Goal: Transaction & Acquisition: Purchase product/service

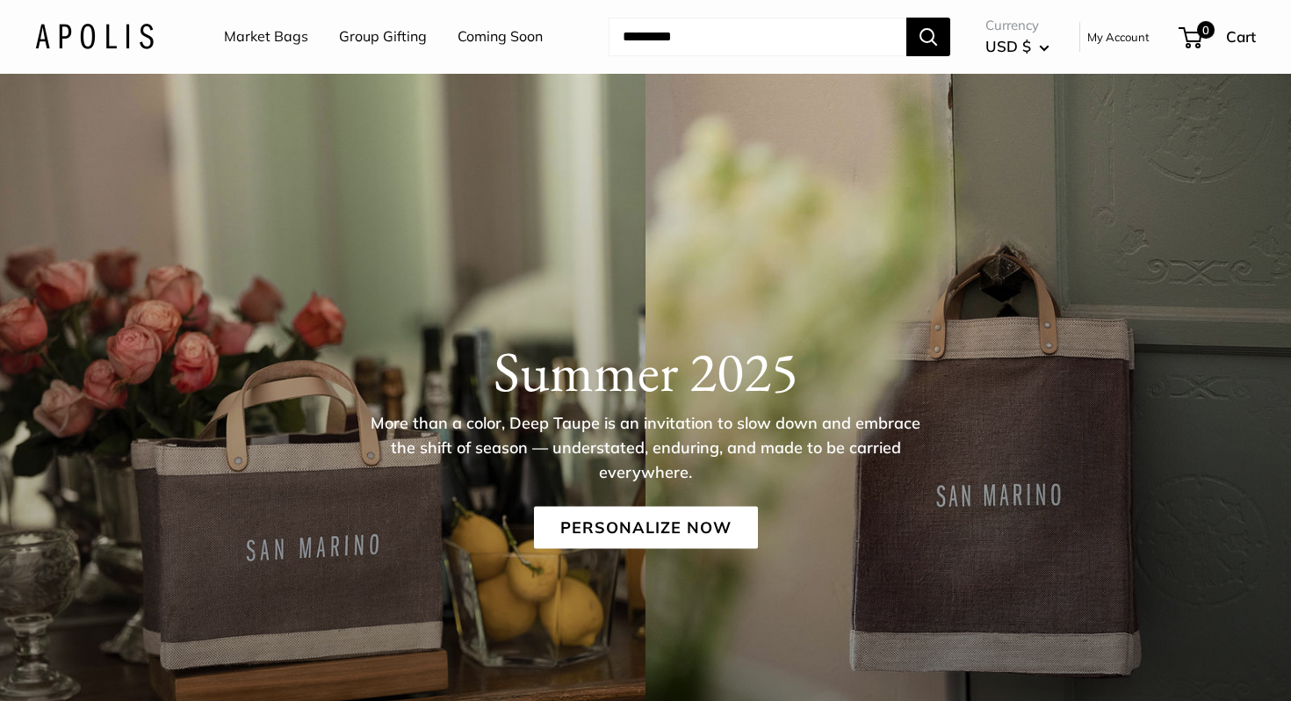
click at [288, 30] on link "Market Bags" at bounding box center [266, 37] width 84 height 26
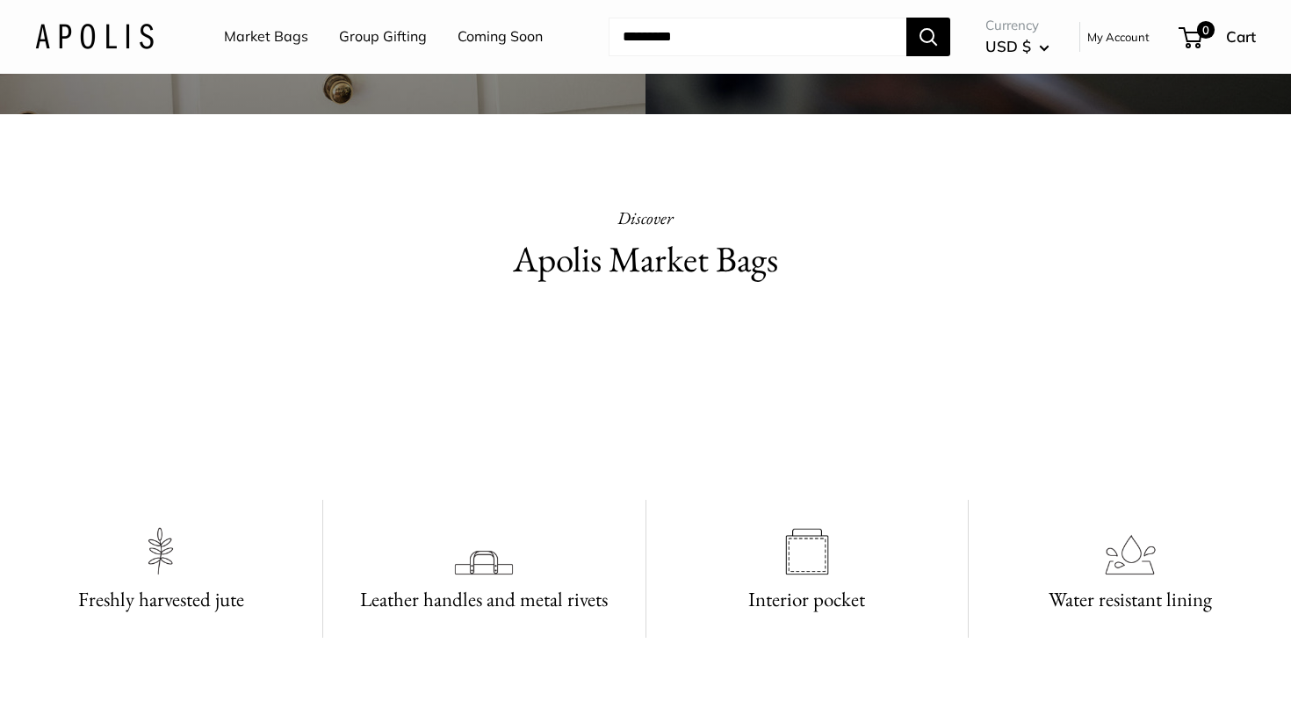
scroll to position [366, 0]
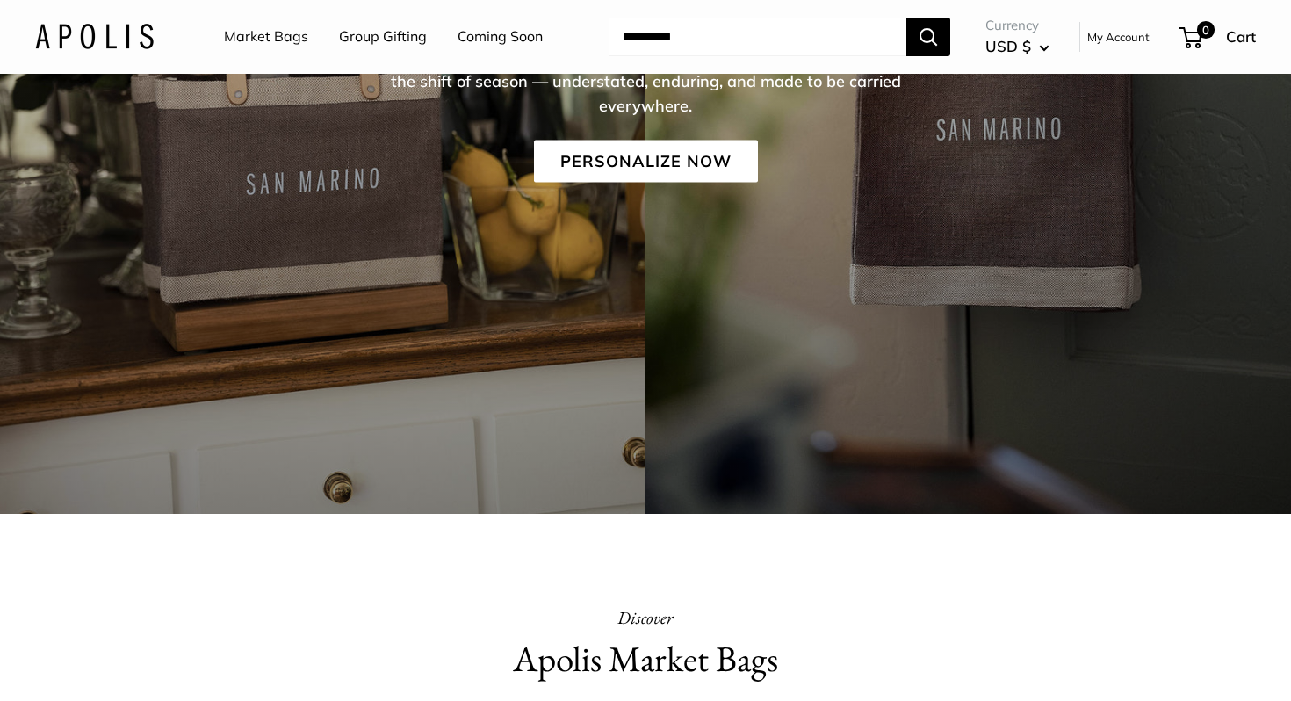
click at [282, 31] on link "Market Bags" at bounding box center [266, 37] width 84 height 26
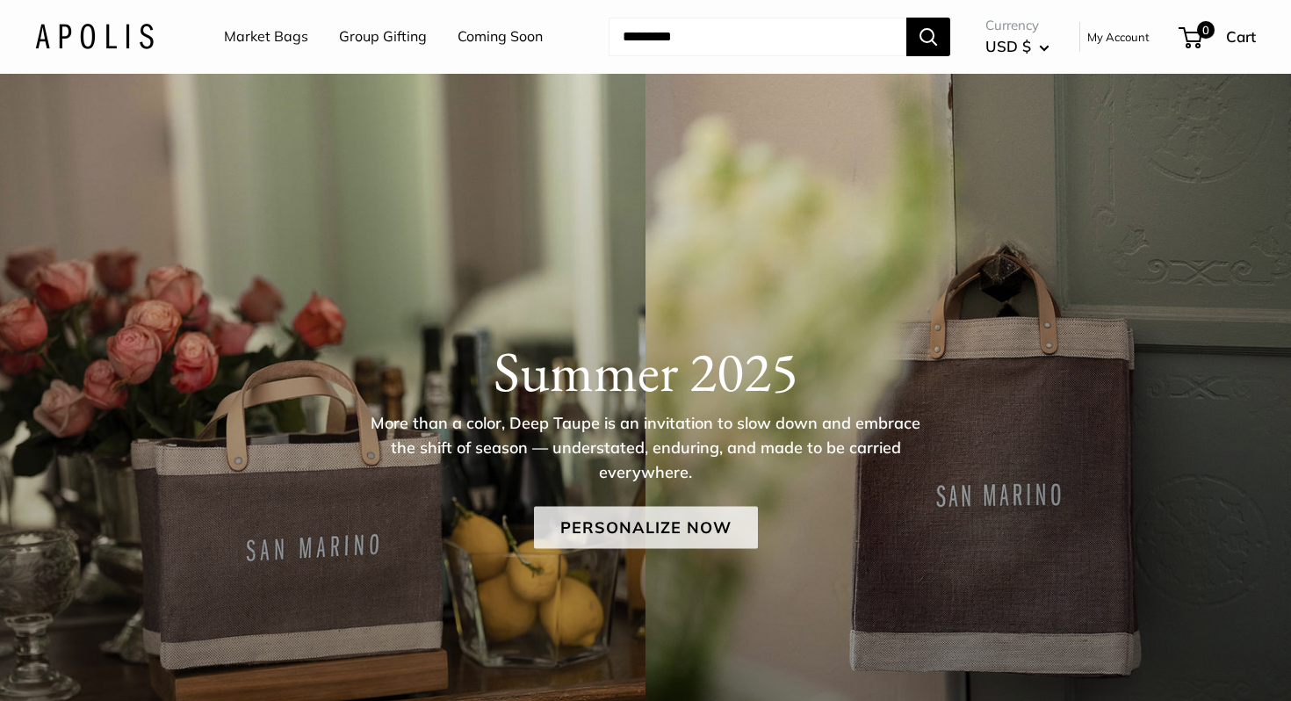
click at [633, 545] on link "Personalize Now" at bounding box center [646, 528] width 224 height 42
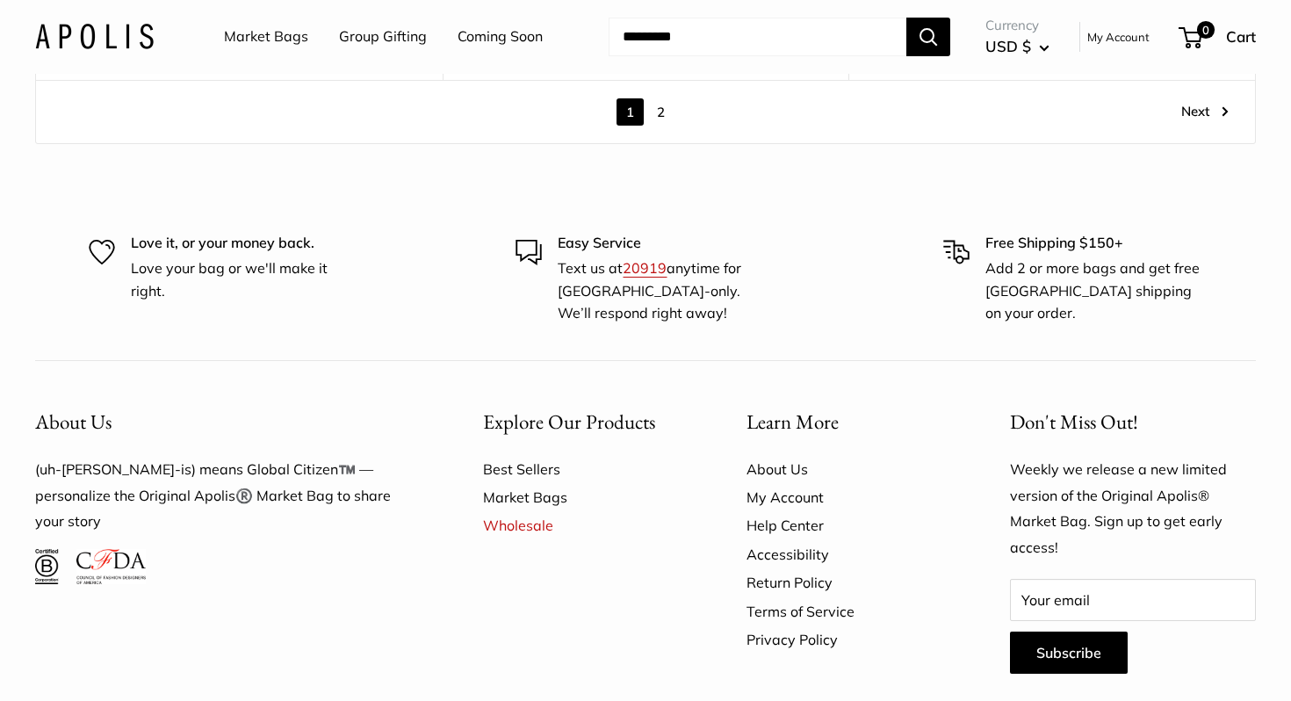
scroll to position [10296, 0]
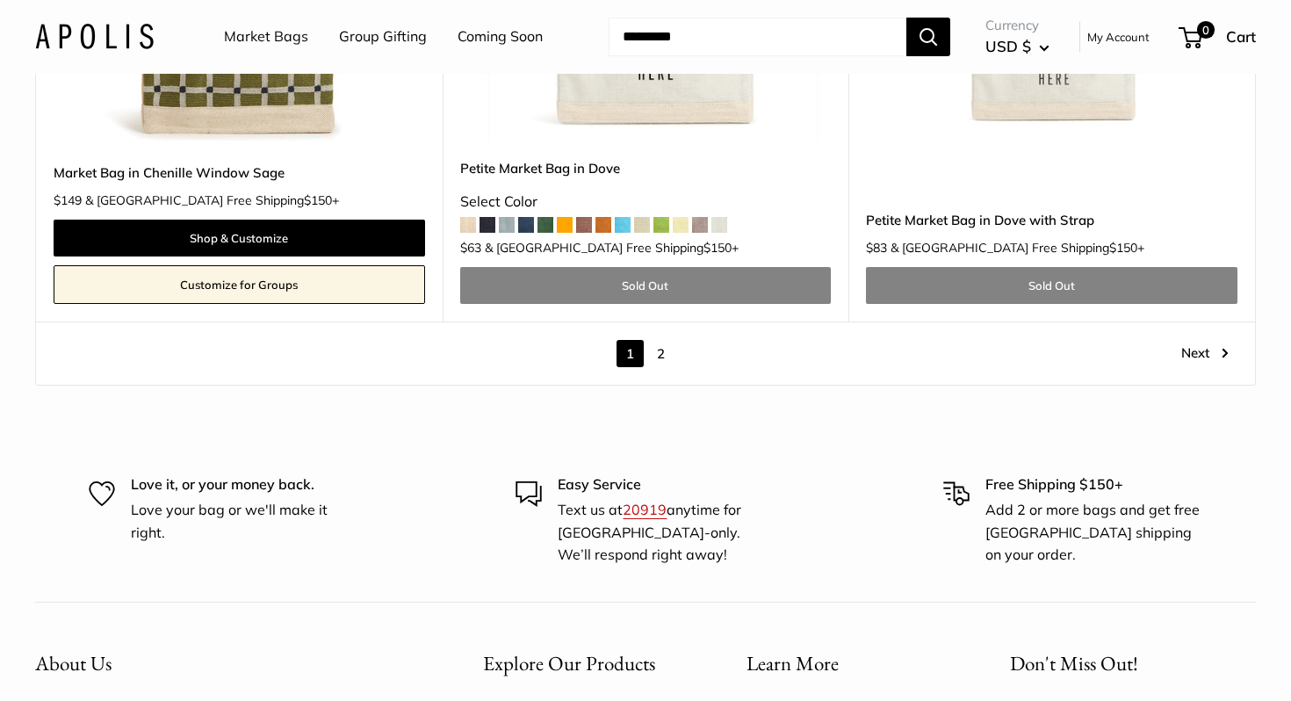
click at [656, 340] on link "2" at bounding box center [660, 353] width 27 height 27
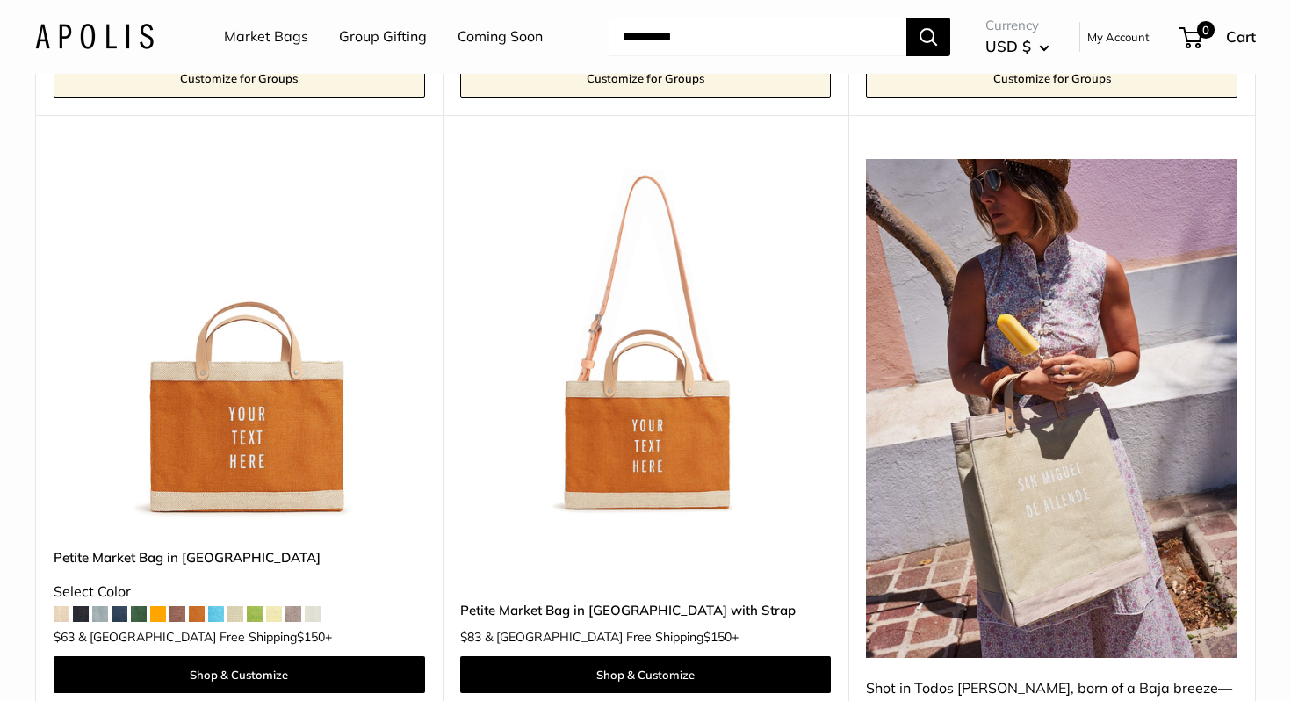
scroll to position [1067, 0]
